Goal: Transaction & Acquisition: Obtain resource

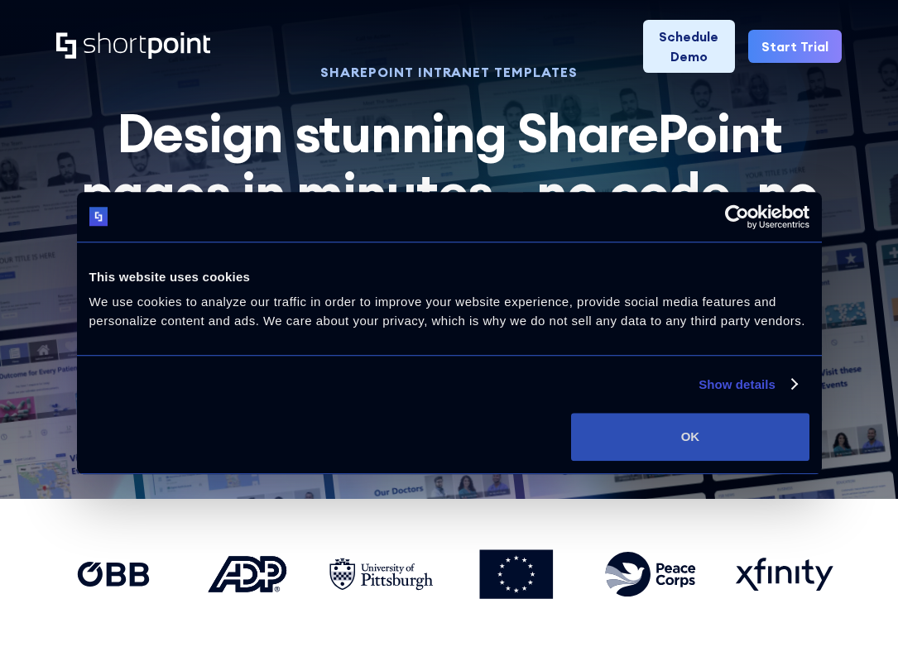
click at [694, 449] on button "OK" at bounding box center [690, 437] width 238 height 48
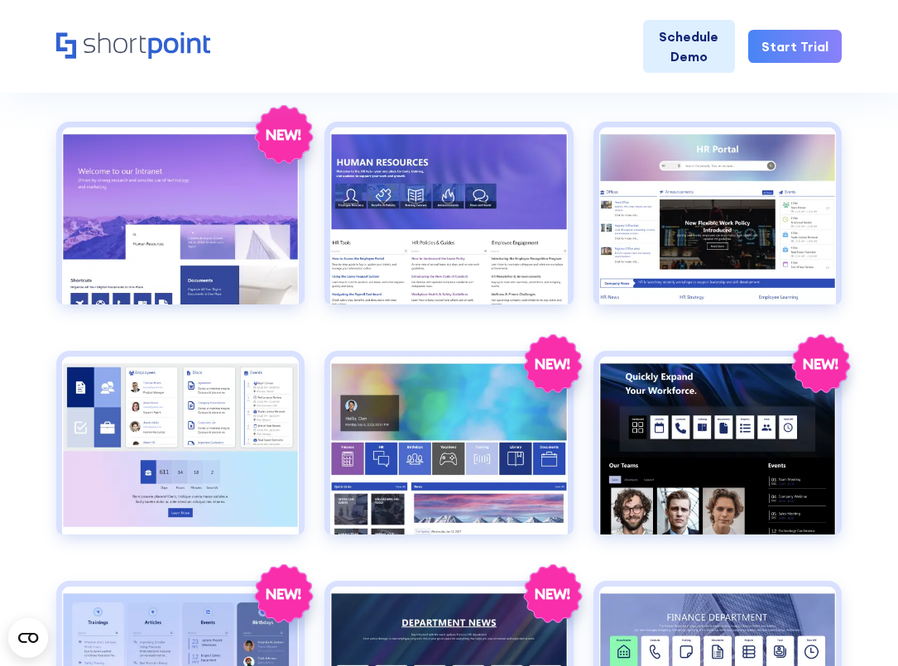
scroll to position [711, 0]
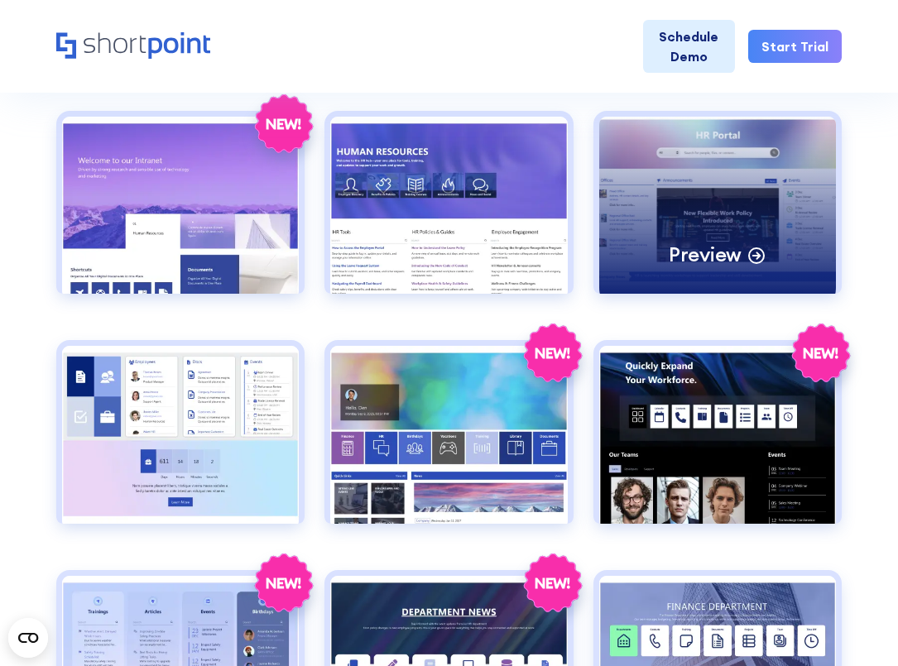
click at [754, 166] on div "Preview" at bounding box center [717, 206] width 237 height 178
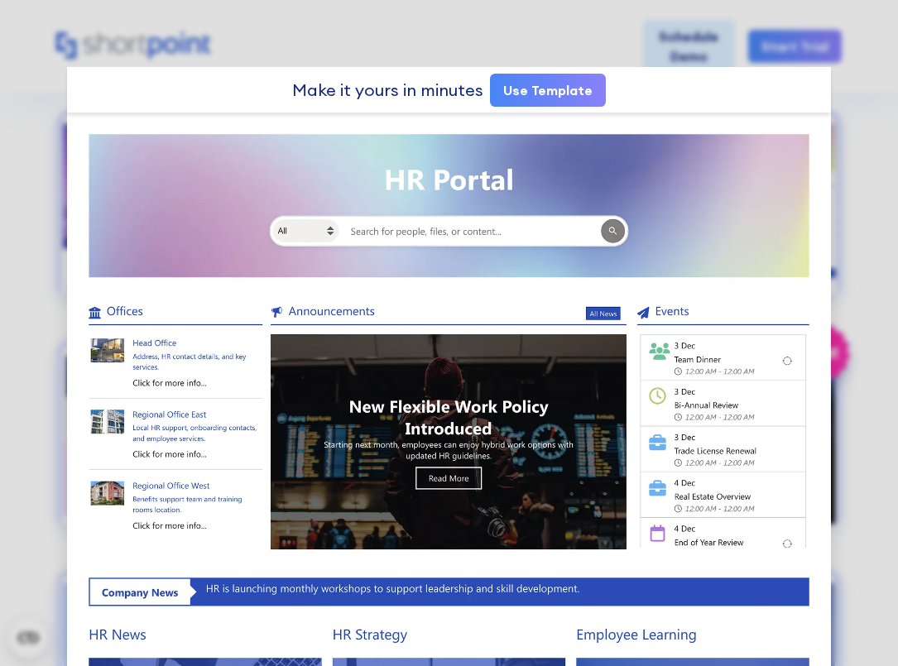
click at [570, 94] on link "Use Template" at bounding box center [548, 90] width 116 height 33
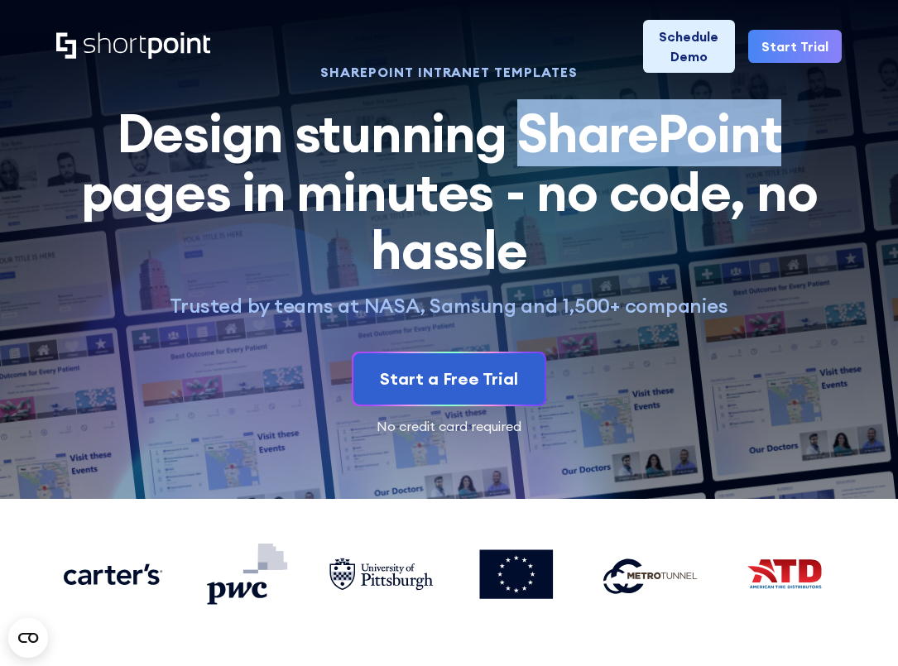
drag, startPoint x: 516, startPoint y: 140, endPoint x: 822, endPoint y: 137, distance: 306.3
click at [827, 137] on h2 "Design stunning SharePoint pages in minutes - no code, no hassle" at bounding box center [449, 191] width 775 height 175
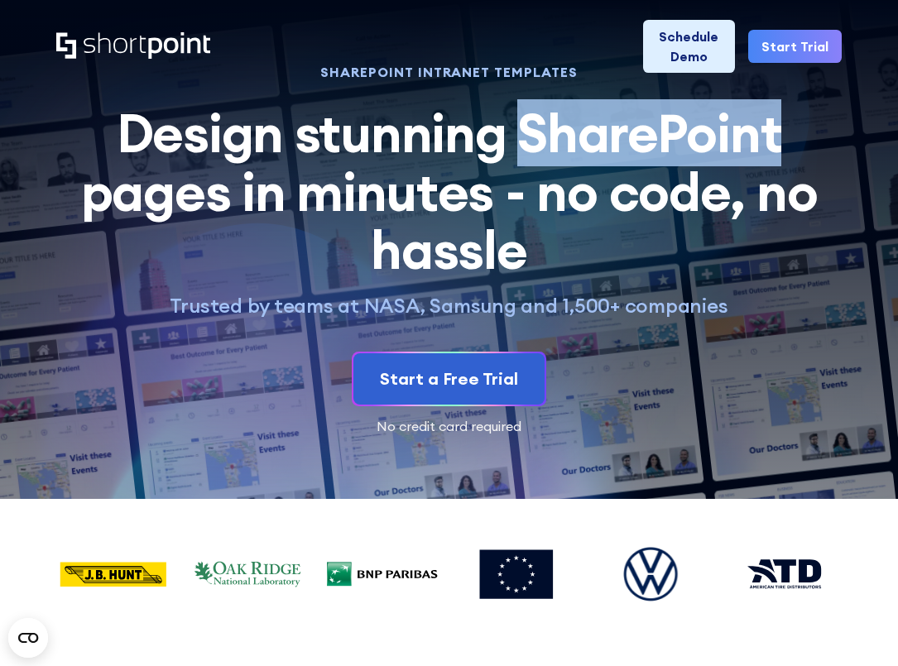
copy h2 "SharePoint"
